Goal: Find specific page/section: Find specific page/section

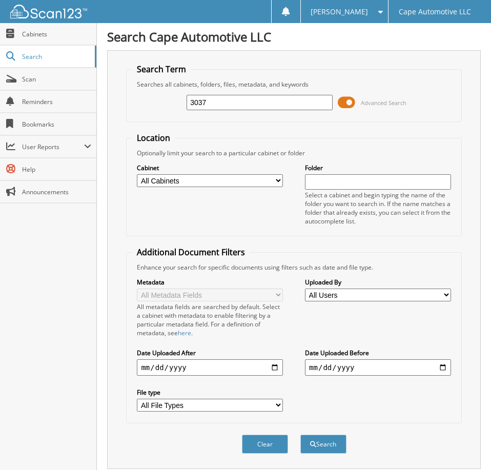
click at [209, 110] on input "3037" at bounding box center [260, 102] width 146 height 15
type input "06628"
click at [300, 435] on button "Search" at bounding box center [323, 444] width 46 height 19
click at [347, 104] on span at bounding box center [346, 102] width 17 height 15
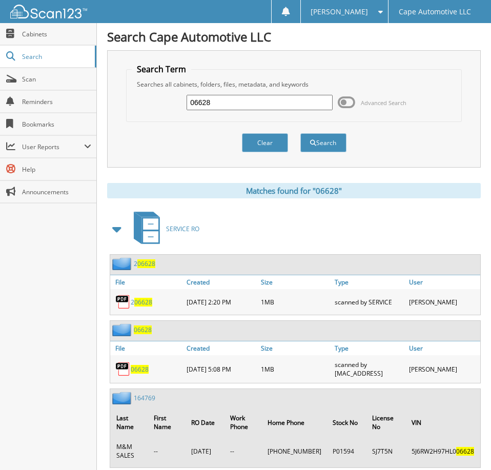
click at [143, 374] on span "06628" at bounding box center [140, 369] width 18 height 9
click at [238, 105] on input "06628" at bounding box center [260, 102] width 146 height 15
type input "06626"
click at [300, 133] on button "Search" at bounding box center [323, 142] width 46 height 19
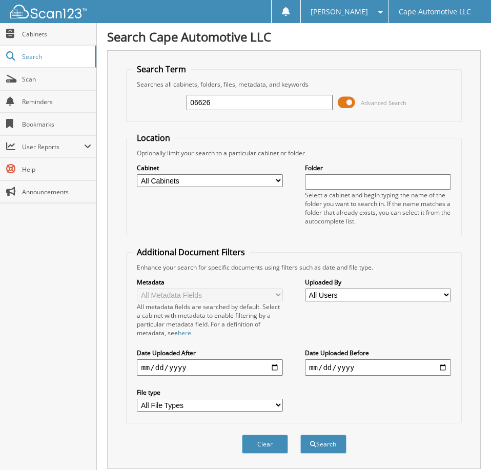
click at [352, 107] on span at bounding box center [346, 102] width 17 height 15
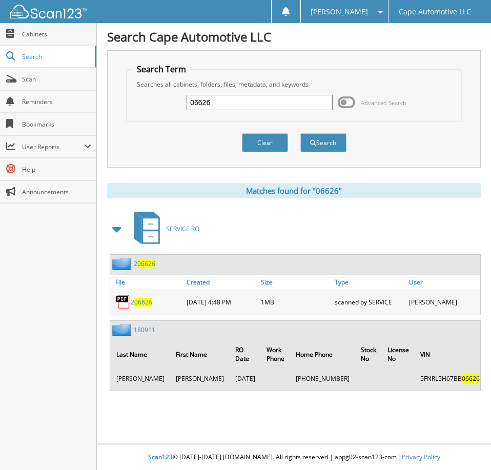
click at [230, 110] on input "06626" at bounding box center [260, 102] width 146 height 15
type input "06589"
click at [300, 133] on button "Search" at bounding box center [323, 142] width 46 height 19
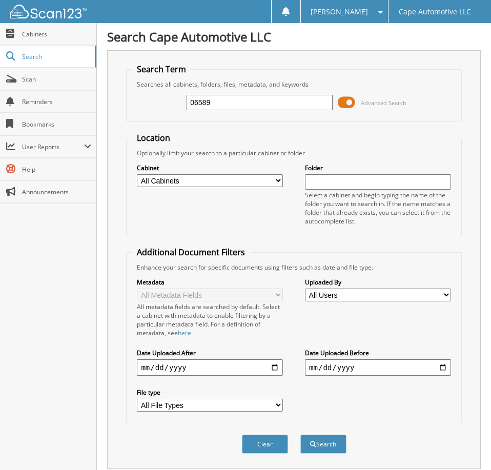
click at [352, 110] on span at bounding box center [346, 102] width 17 height 15
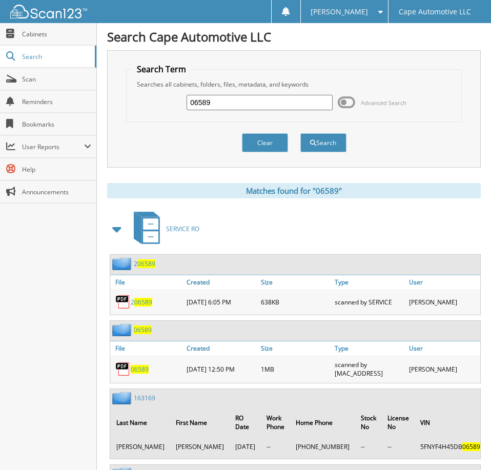
click at [138, 374] on span "06589" at bounding box center [140, 369] width 18 height 9
click at [250, 105] on input "06589" at bounding box center [260, 102] width 146 height 15
type input "06421"
click at [300, 133] on button "Search" at bounding box center [323, 142] width 46 height 19
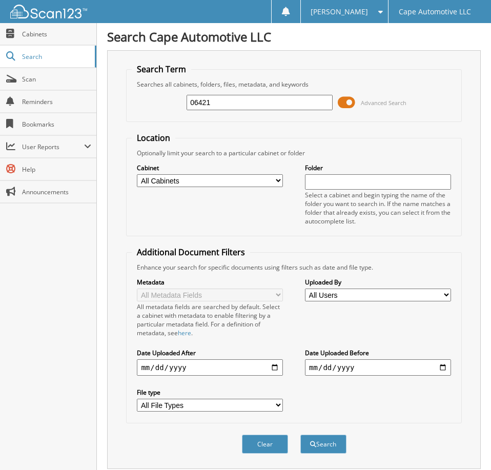
click at [347, 106] on span at bounding box center [346, 102] width 17 height 15
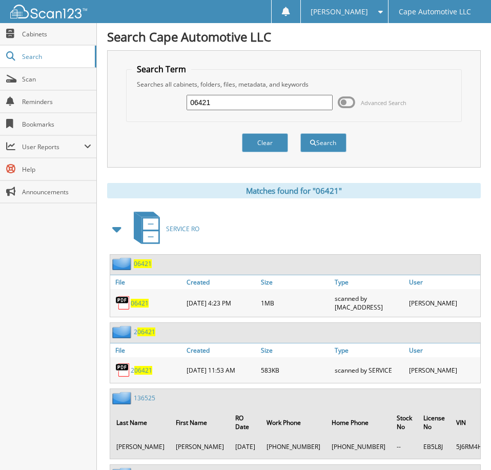
click at [140, 308] on span "06421" at bounding box center [140, 303] width 18 height 9
click at [221, 106] on input "06421" at bounding box center [260, 102] width 146 height 15
type input "06342"
click at [300, 133] on button "Search" at bounding box center [323, 142] width 46 height 19
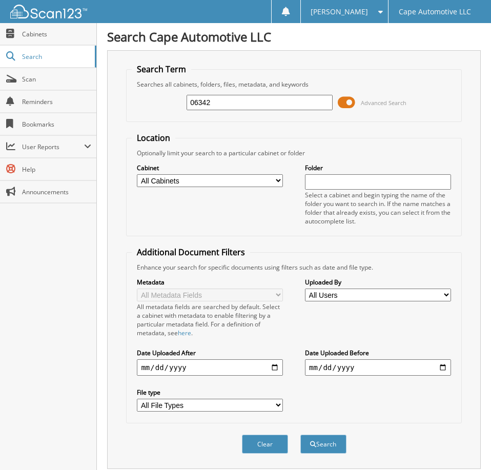
click at [349, 106] on span at bounding box center [346, 102] width 17 height 15
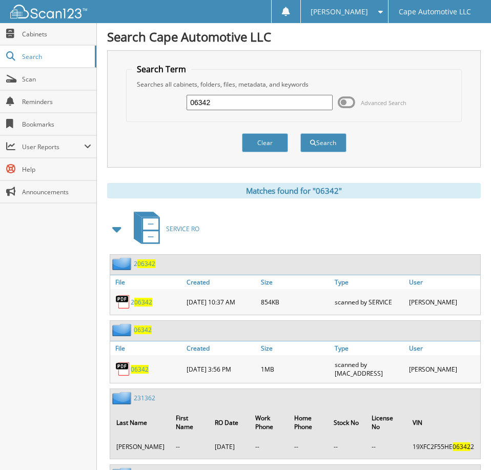
click at [140, 374] on span "06342" at bounding box center [140, 369] width 18 height 9
click at [220, 103] on input "06342" at bounding box center [260, 102] width 146 height 15
type input "06171"
click at [300, 133] on button "Search" at bounding box center [323, 142] width 46 height 19
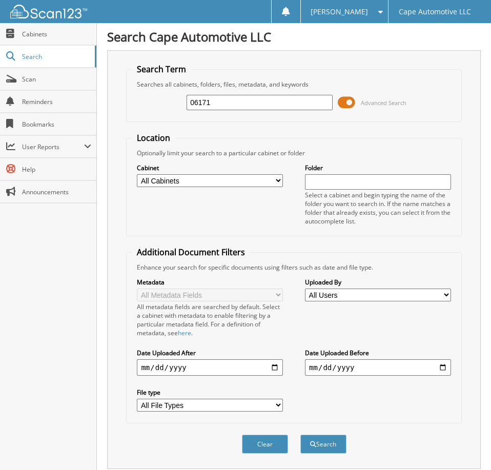
click at [347, 107] on span at bounding box center [346, 102] width 17 height 15
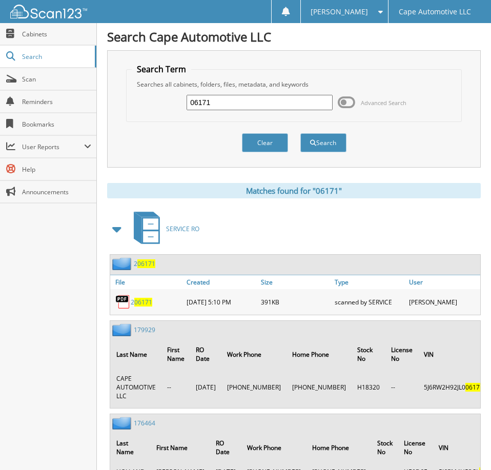
click at [226, 108] on input "06171" at bounding box center [260, 102] width 146 height 15
type input "06169"
click at [300, 133] on button "Search" at bounding box center [323, 142] width 46 height 19
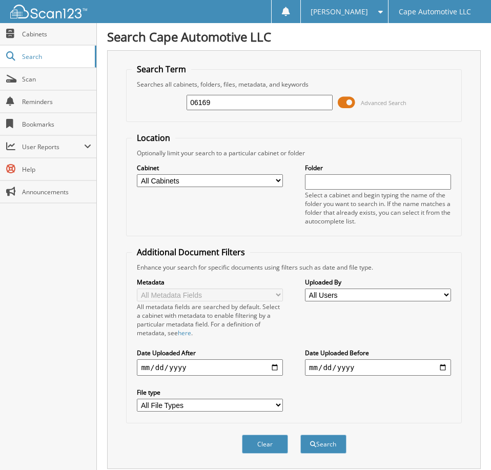
click at [345, 109] on span at bounding box center [346, 102] width 17 height 15
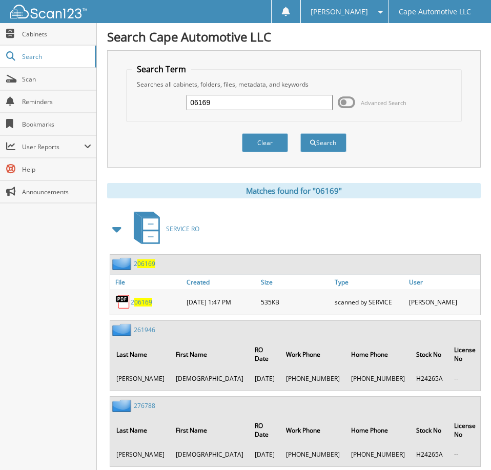
click at [260, 104] on input "06169" at bounding box center [260, 102] width 146 height 15
type input "06135"
click at [300, 133] on button "Search" at bounding box center [323, 142] width 46 height 19
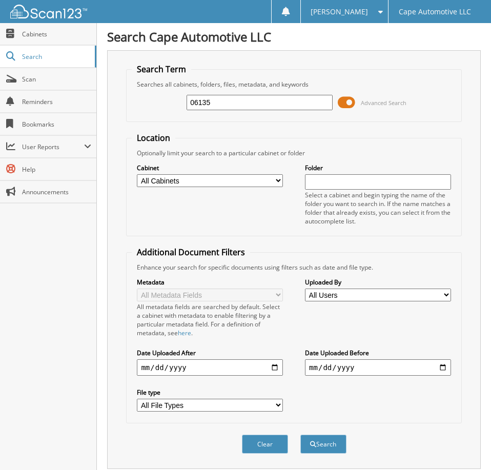
click at [343, 107] on span at bounding box center [346, 102] width 17 height 15
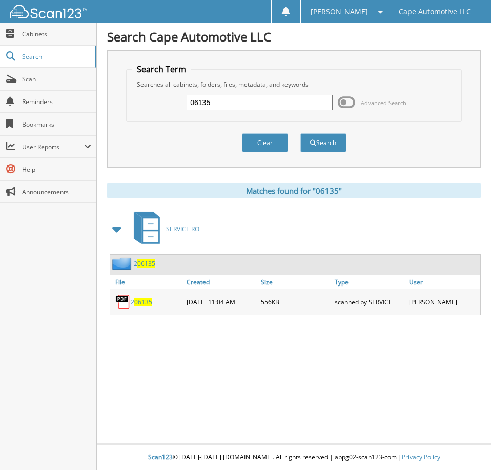
click at [225, 108] on input "06135" at bounding box center [260, 102] width 146 height 15
type input "06052"
click at [300, 133] on button "Search" at bounding box center [323, 142] width 46 height 19
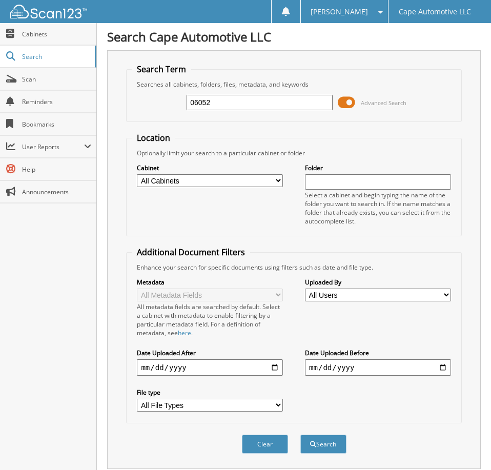
click at [350, 105] on span at bounding box center [346, 102] width 17 height 15
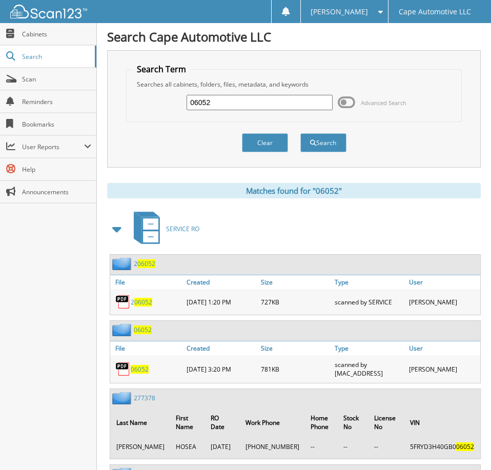
click at [139, 372] on span "06052" at bounding box center [140, 369] width 18 height 9
click at [225, 108] on input "06052" at bounding box center [260, 102] width 146 height 15
click at [225, 109] on input "06052" at bounding box center [260, 102] width 146 height 15
type input "05738"
click at [300, 133] on button "Search" at bounding box center [323, 142] width 46 height 19
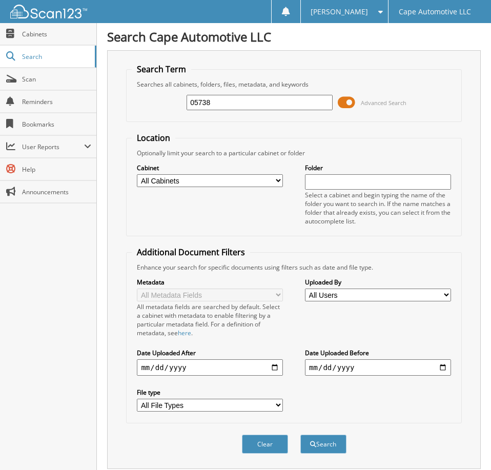
click at [351, 108] on span at bounding box center [346, 102] width 17 height 15
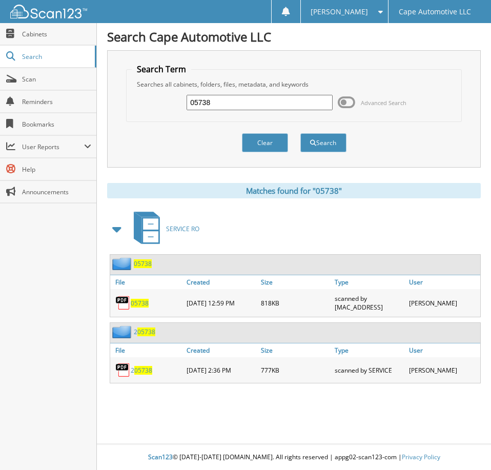
click at [139, 307] on span "05738" at bounding box center [140, 303] width 18 height 9
click at [238, 106] on input "05738" at bounding box center [260, 102] width 146 height 15
type input "005750"
click at [300, 133] on button "Search" at bounding box center [323, 142] width 46 height 19
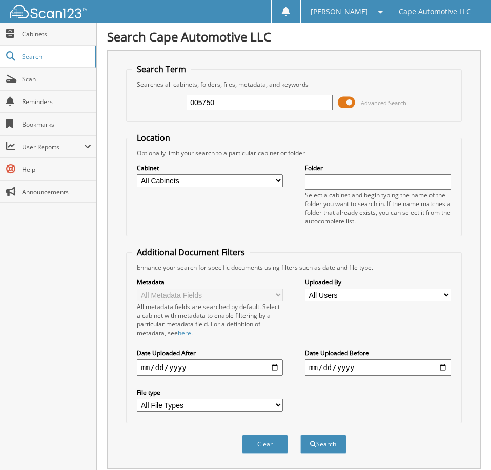
click at [345, 106] on span at bounding box center [346, 102] width 17 height 15
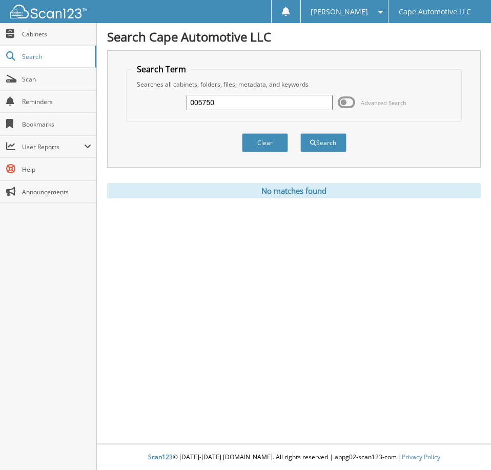
drag, startPoint x: 260, startPoint y: 108, endPoint x: 163, endPoint y: 111, distance: 97.5
click at [187, 110] on input "005750" at bounding box center [260, 102] width 146 height 15
type input "05750"
click at [300, 133] on button "Search" at bounding box center [323, 142] width 46 height 19
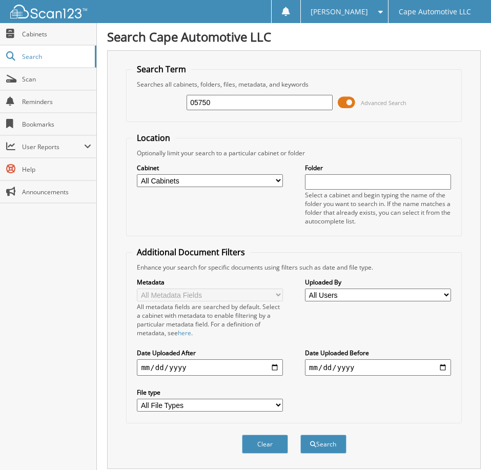
click at [345, 108] on span at bounding box center [346, 102] width 17 height 15
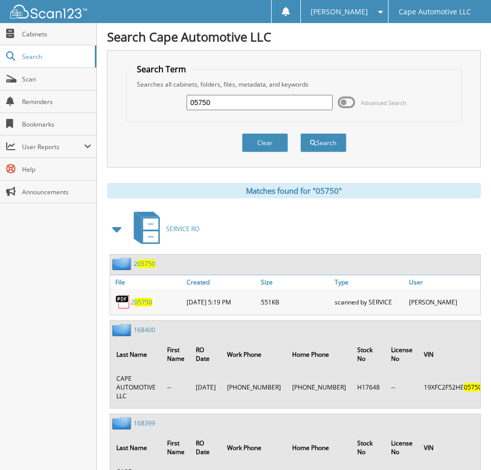
click at [236, 107] on input "05750" at bounding box center [260, 102] width 146 height 15
type input "05284"
click at [300, 133] on button "Search" at bounding box center [323, 142] width 46 height 19
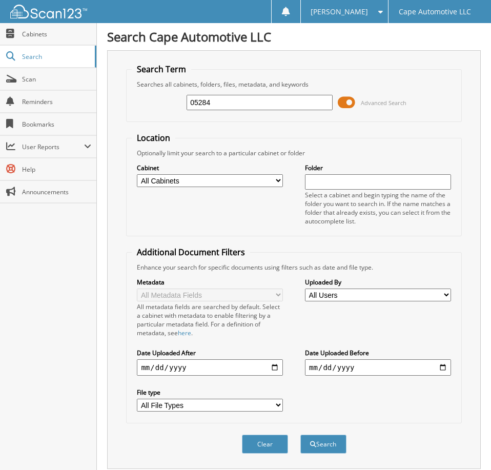
click at [347, 109] on span at bounding box center [346, 102] width 17 height 15
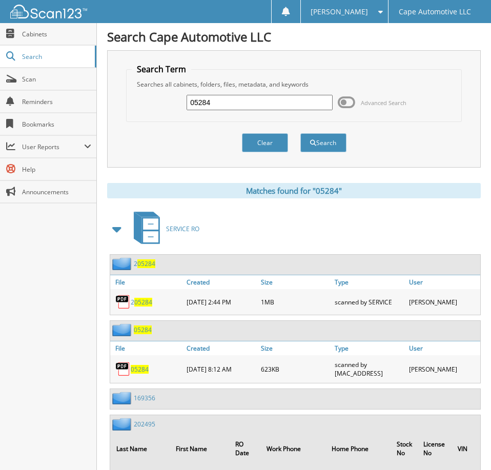
click at [141, 374] on span "05284" at bounding box center [140, 369] width 18 height 9
click at [233, 104] on input "05284" at bounding box center [260, 102] width 146 height 15
type input "03349"
click at [300, 133] on button "Search" at bounding box center [323, 142] width 46 height 19
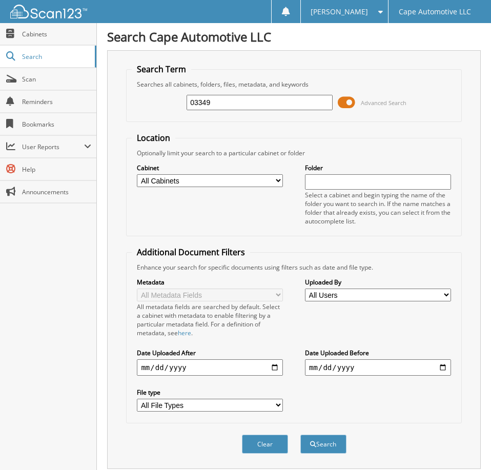
click at [343, 110] on span at bounding box center [346, 102] width 17 height 15
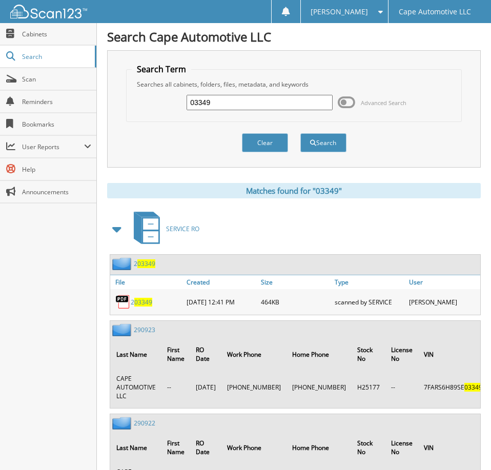
click at [234, 107] on input "03349" at bounding box center [260, 102] width 146 height 15
type input "06518"
click at [300, 133] on button "Search" at bounding box center [323, 142] width 46 height 19
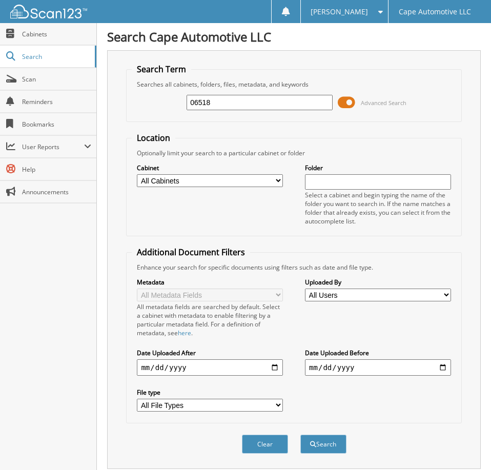
click at [350, 105] on span at bounding box center [346, 102] width 17 height 15
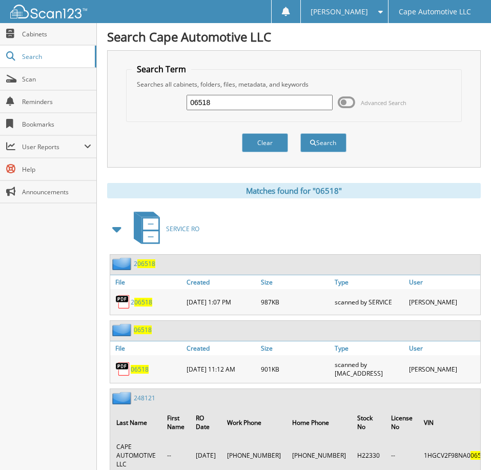
click at [141, 374] on span "06518" at bounding box center [140, 369] width 18 height 9
click at [240, 108] on input "06518" at bounding box center [260, 102] width 146 height 15
type input "06530"
click at [300, 133] on button "Search" at bounding box center [323, 142] width 46 height 19
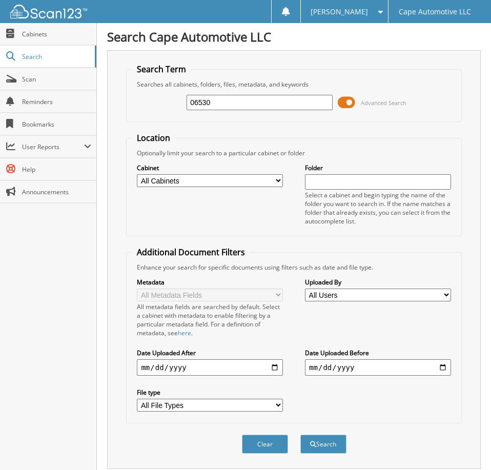
click at [351, 107] on span at bounding box center [346, 102] width 17 height 15
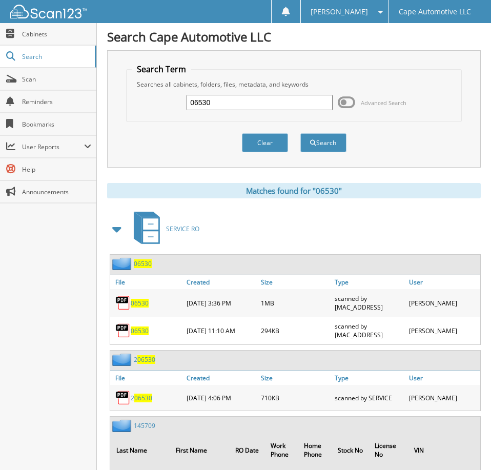
click at [263, 109] on input "06530" at bounding box center [260, 102] width 146 height 15
type input "06567"
click at [300, 133] on button "Search" at bounding box center [323, 142] width 46 height 19
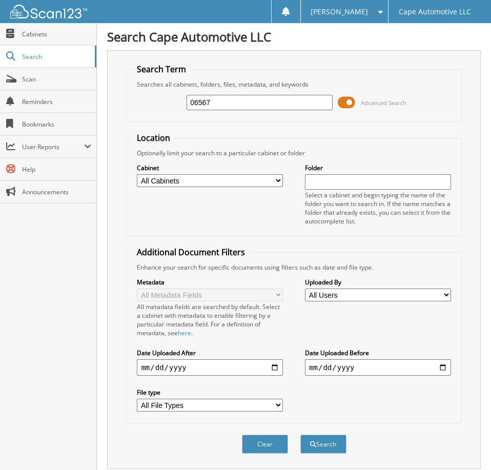
click at [351, 105] on span at bounding box center [346, 102] width 17 height 15
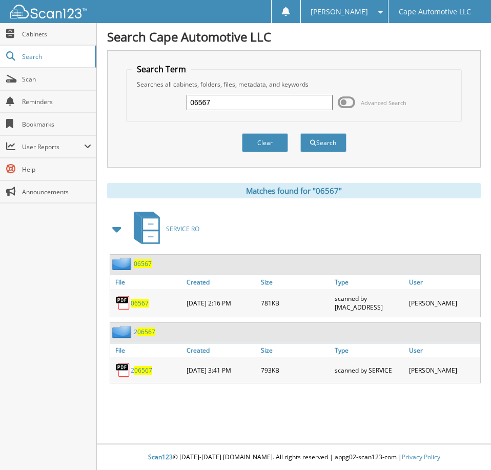
click at [224, 109] on input "06567" at bounding box center [260, 102] width 146 height 15
type input "06590"
click at [300, 133] on button "Search" at bounding box center [323, 142] width 46 height 19
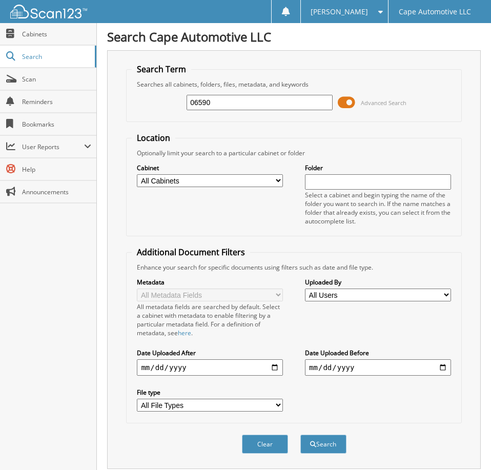
click at [351, 106] on span at bounding box center [346, 102] width 17 height 15
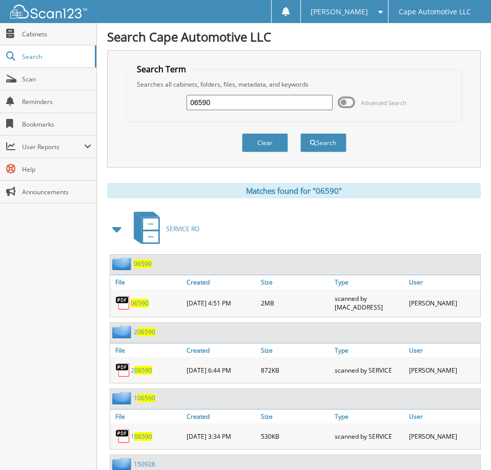
click at [136, 308] on span "06590" at bounding box center [140, 303] width 18 height 9
click at [246, 109] on input "06590" at bounding box center [260, 102] width 146 height 15
type input "06312"
click at [300, 133] on button "Search" at bounding box center [323, 142] width 46 height 19
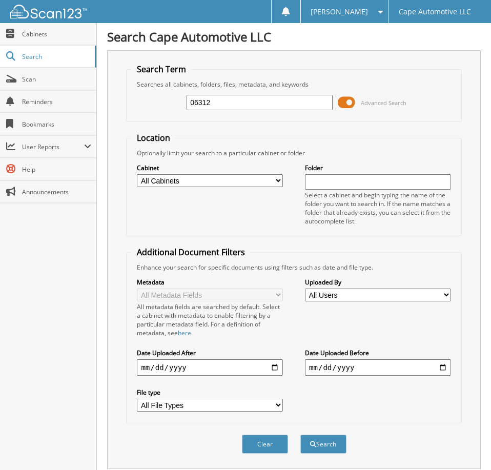
click at [350, 106] on span at bounding box center [346, 102] width 17 height 15
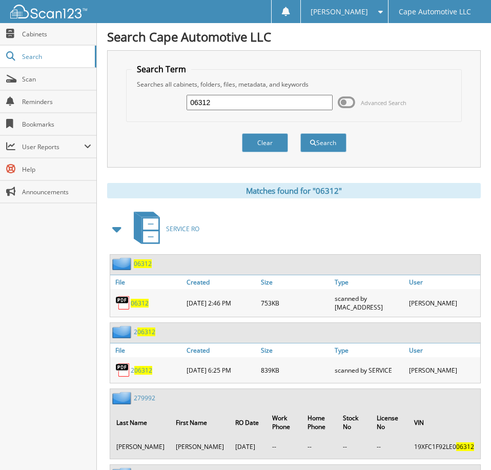
click at [365, 11] on span "[PERSON_NAME]" at bounding box center [339, 12] width 57 height 6
click at [366, 52] on link "Logout" at bounding box center [344, 50] width 87 height 18
